Goal: Book appointment/travel/reservation

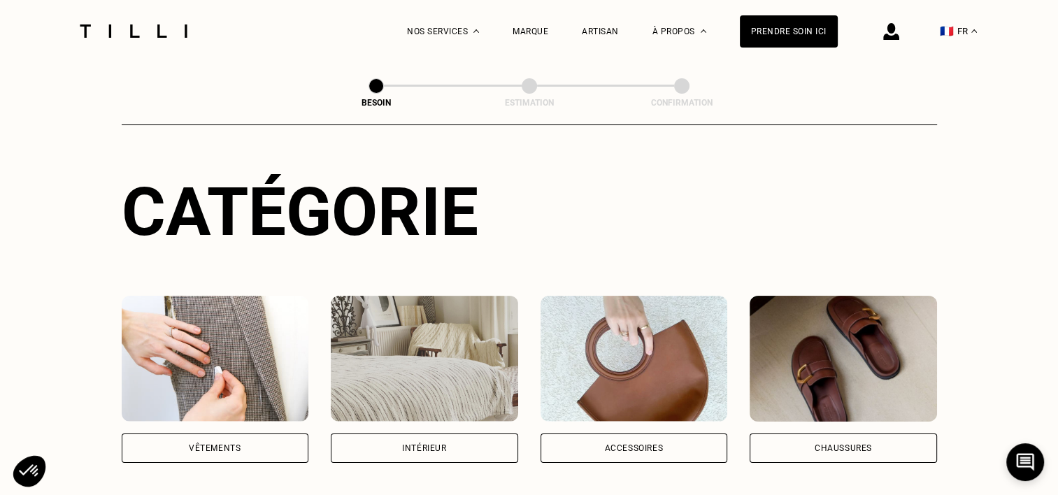
scroll to position [210, 0]
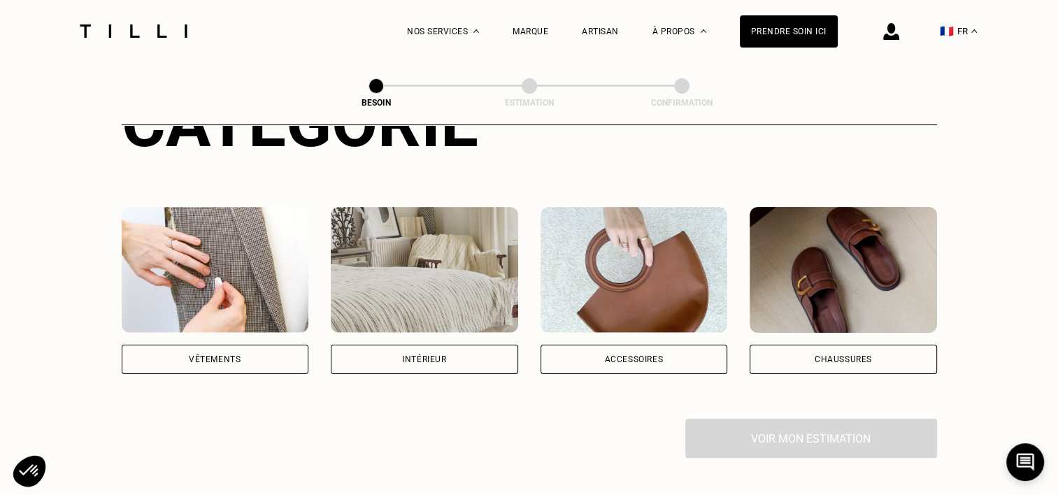
click at [231, 353] on div "Vêtements" at bounding box center [215, 359] width 187 height 29
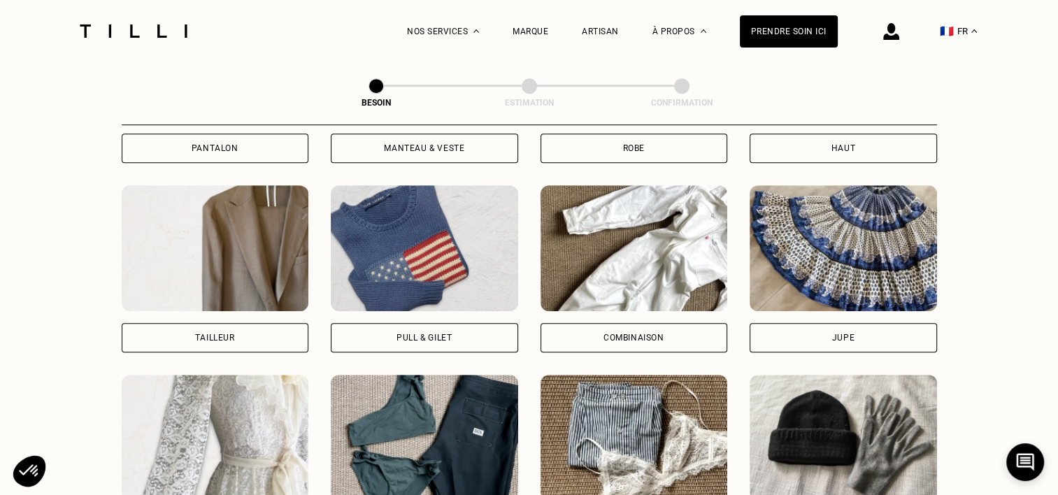
scroll to position [941, 0]
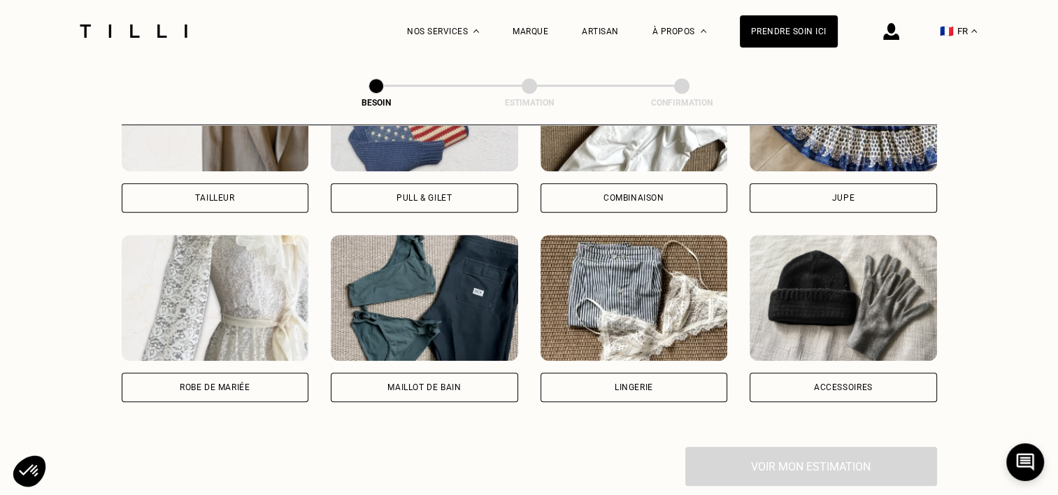
click at [232, 383] on div "Robe de mariée" at bounding box center [215, 387] width 70 height 8
select select "FR"
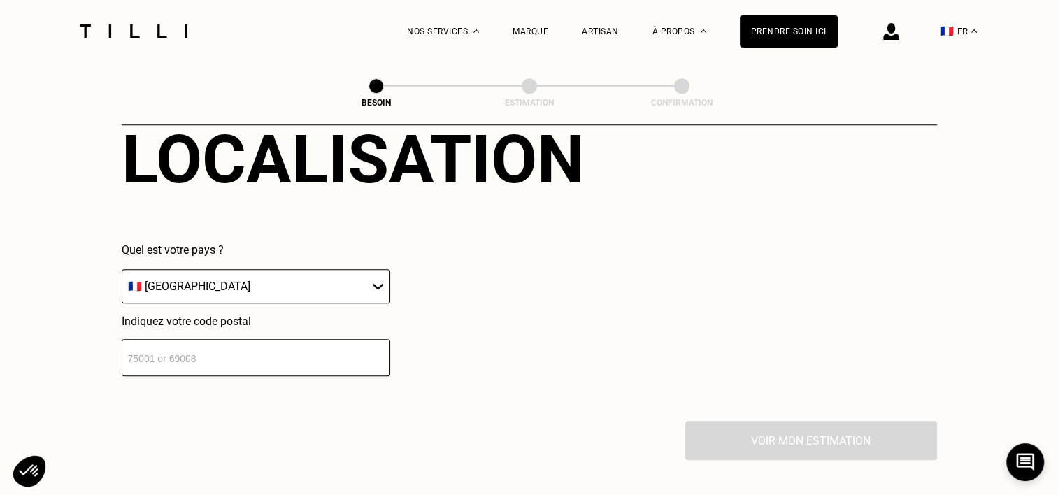
scroll to position [1328, 0]
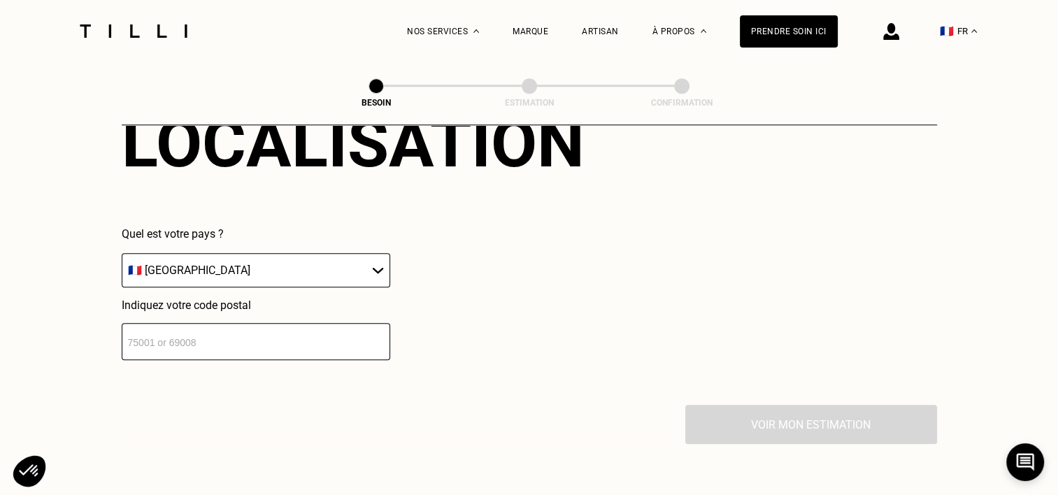
click at [305, 333] on input "number" at bounding box center [256, 341] width 269 height 37
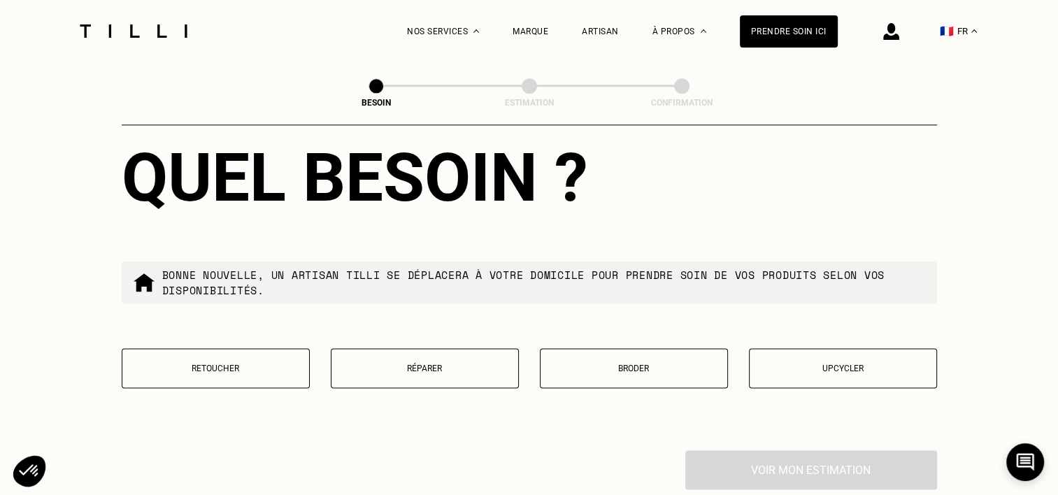
scroll to position [1704, 0]
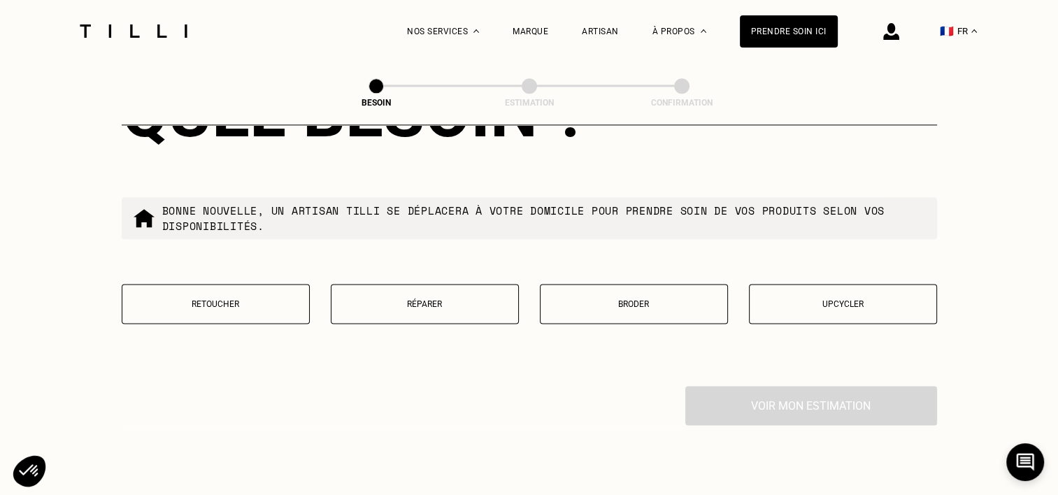
click at [238, 299] on p "Retoucher" at bounding box center [215, 304] width 173 height 10
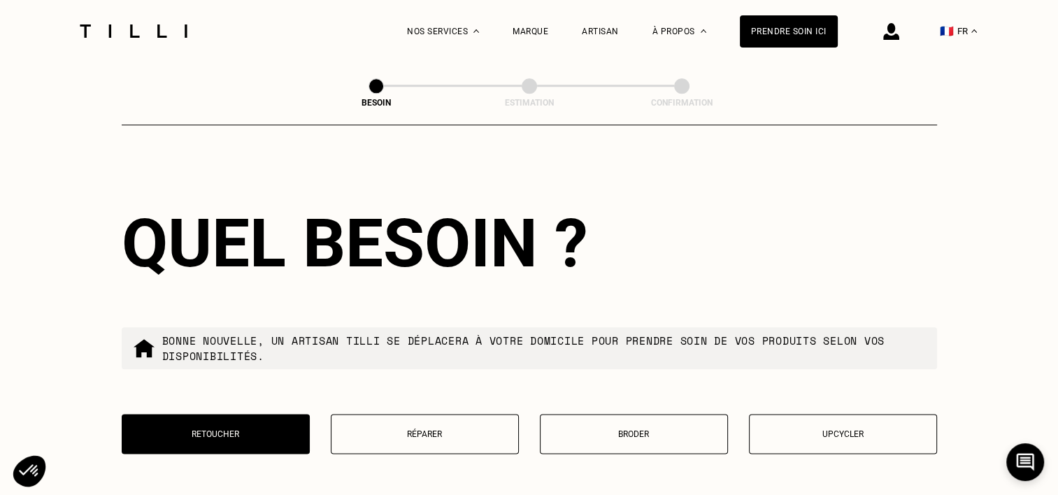
scroll to position [1294, 0]
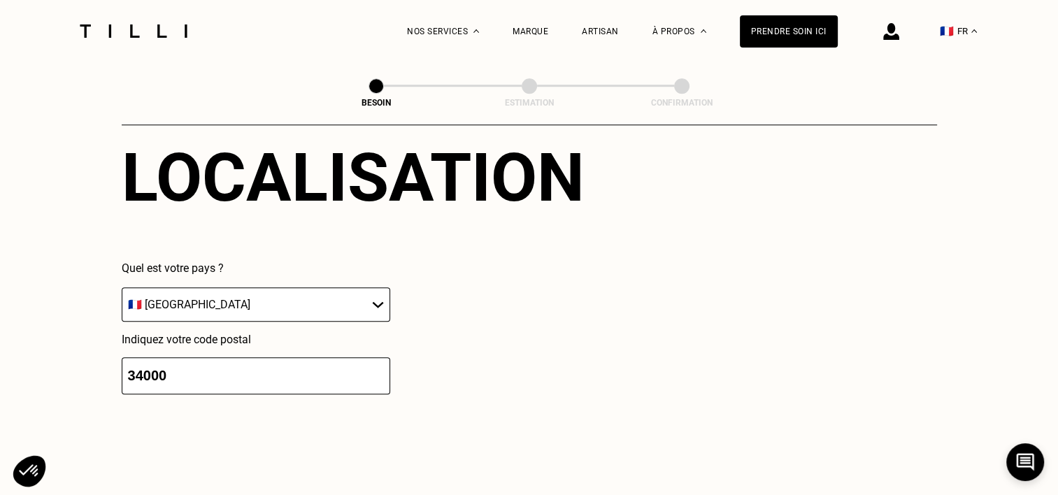
drag, startPoint x: 186, startPoint y: 363, endPoint x: 137, endPoint y: 364, distance: 49.0
click at [137, 364] on input "34000" at bounding box center [256, 375] width 269 height 37
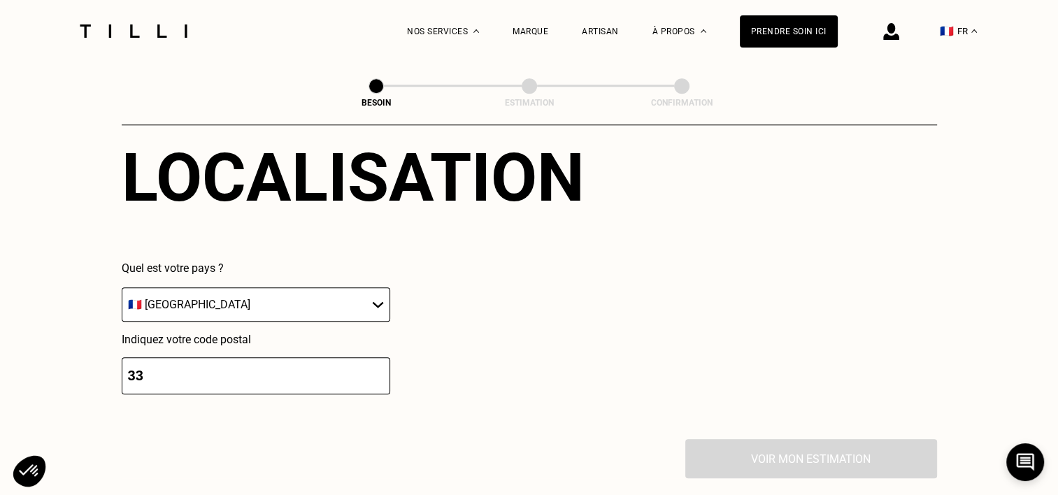
type input "3"
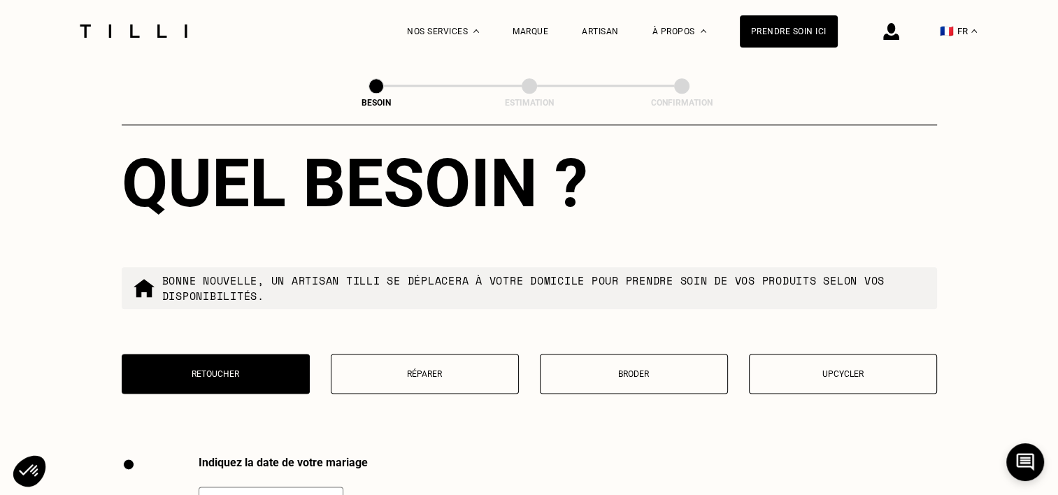
type input "34170"
click at [237, 357] on button "Retoucher" at bounding box center [216, 374] width 188 height 40
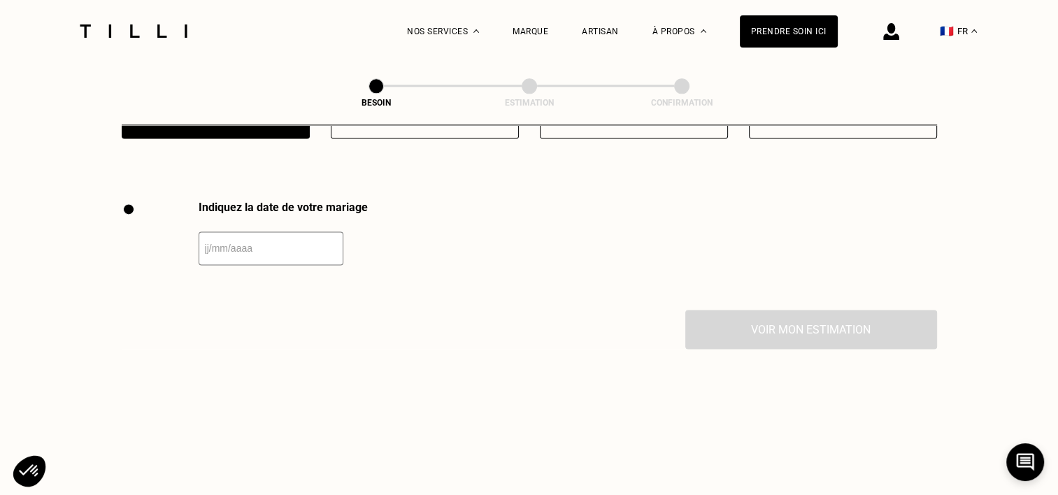
scroll to position [1923, 0]
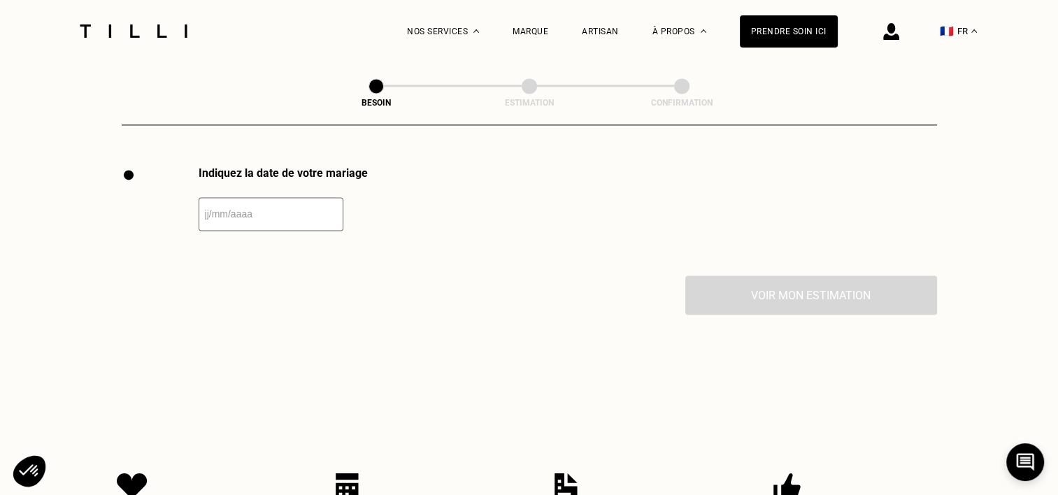
click at [213, 201] on input "text" at bounding box center [271, 214] width 145 height 34
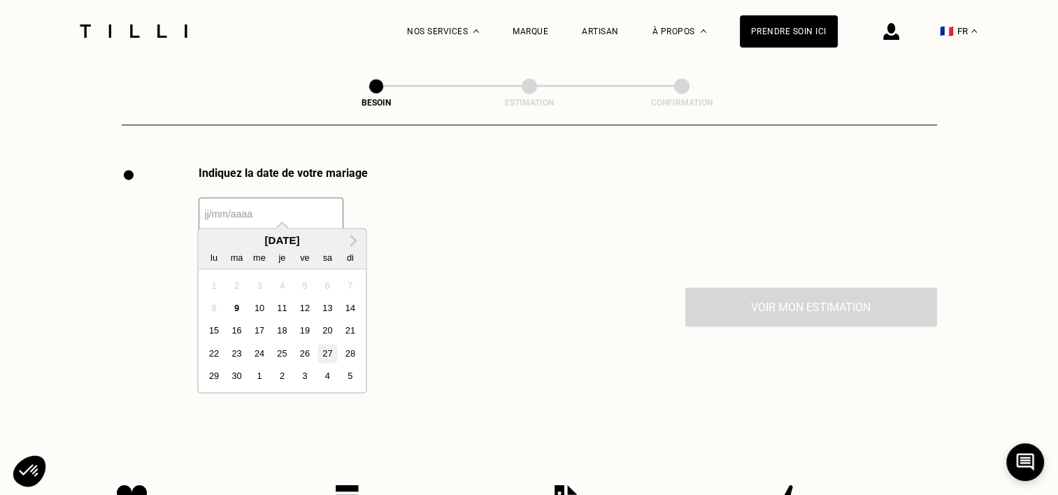
click at [325, 350] on div "27" at bounding box center [327, 353] width 19 height 19
type input "[DATE]"
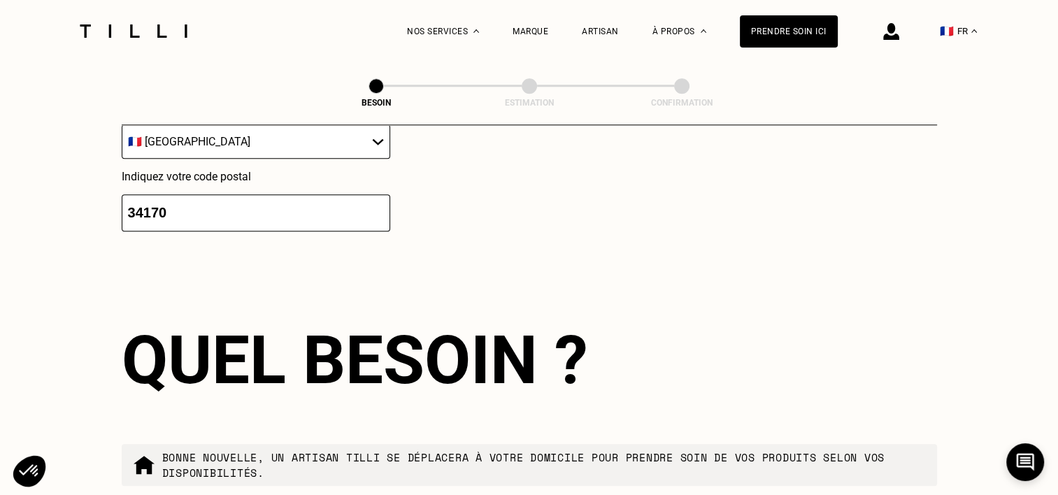
scroll to position [1413, 0]
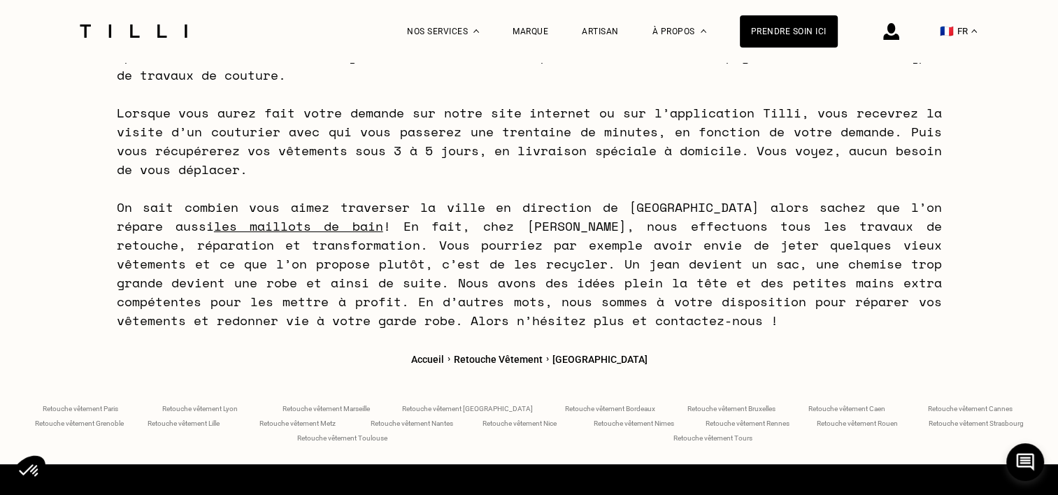
scroll to position [5559, 0]
